Goal: Connect with others: Find contact information

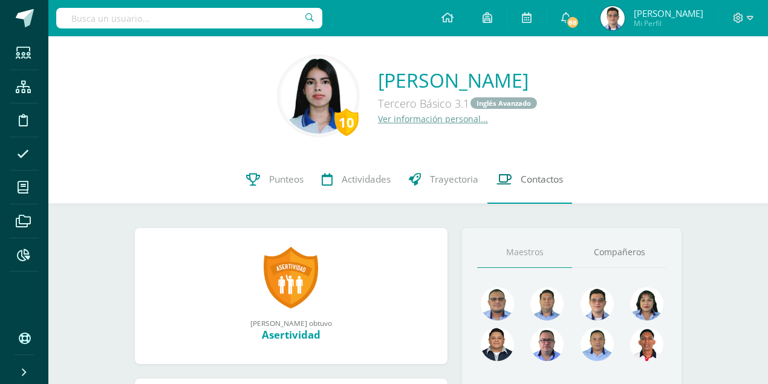
click at [558, 187] on link "Contactos" at bounding box center [529, 179] width 85 height 48
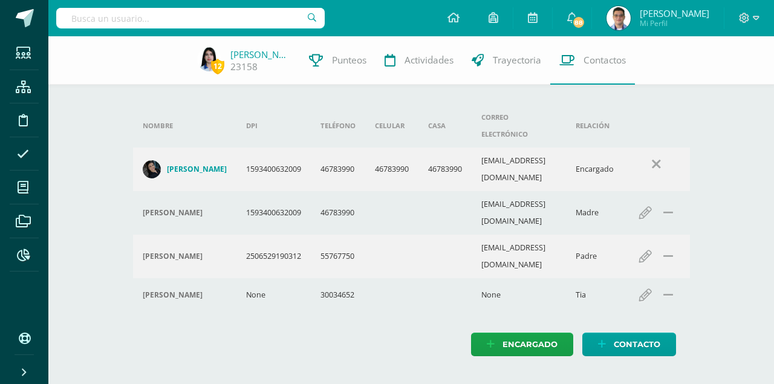
click at [238, 24] on input "text" at bounding box center [190, 18] width 268 height 21
type input "[PERSON_NAME]"
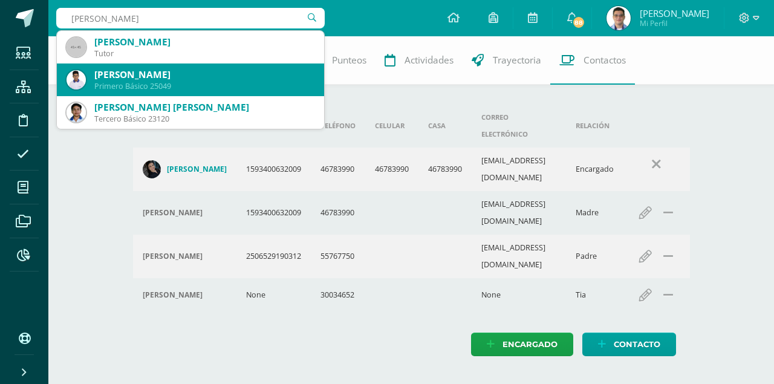
click at [196, 74] on div "[PERSON_NAME]" at bounding box center [204, 74] width 220 height 13
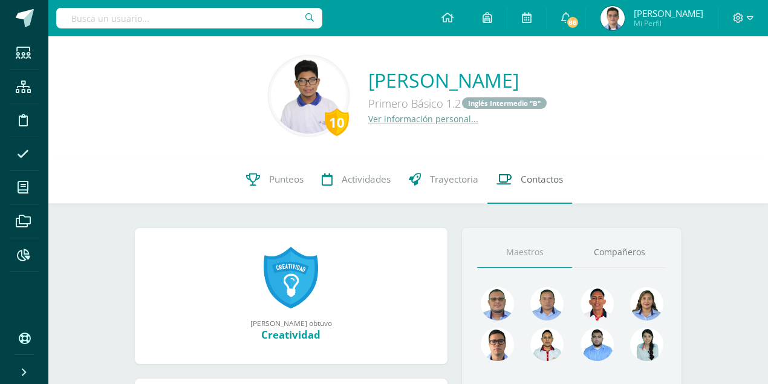
click at [536, 176] on span "Contactos" at bounding box center [541, 179] width 42 height 13
